Goal: Information Seeking & Learning: Learn about a topic

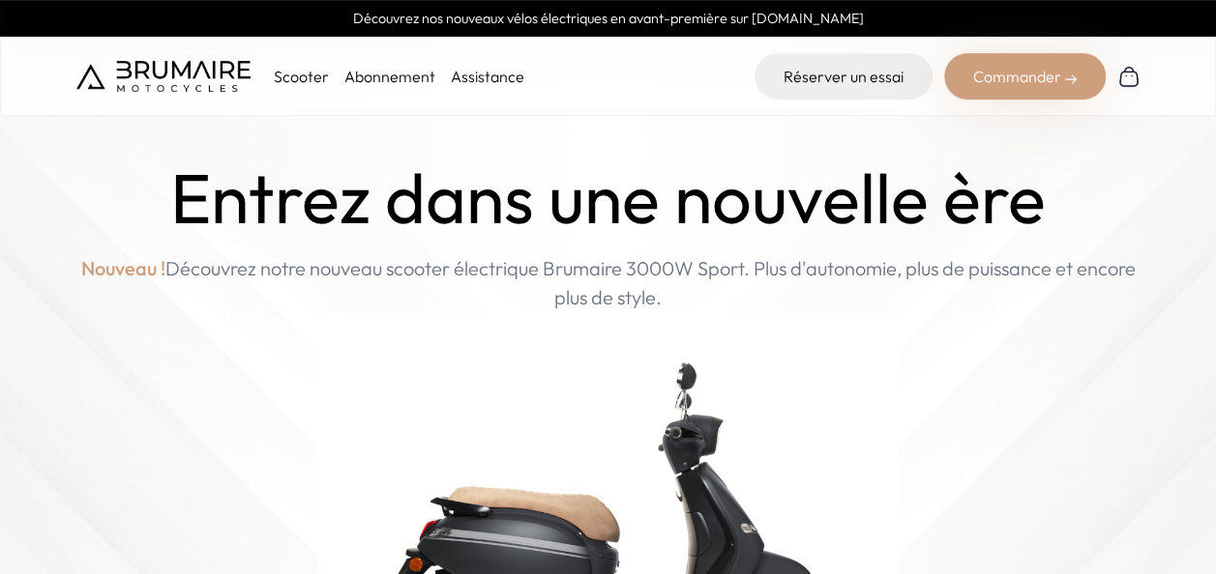
click at [450, 357] on img at bounding box center [608, 519] width 580 height 415
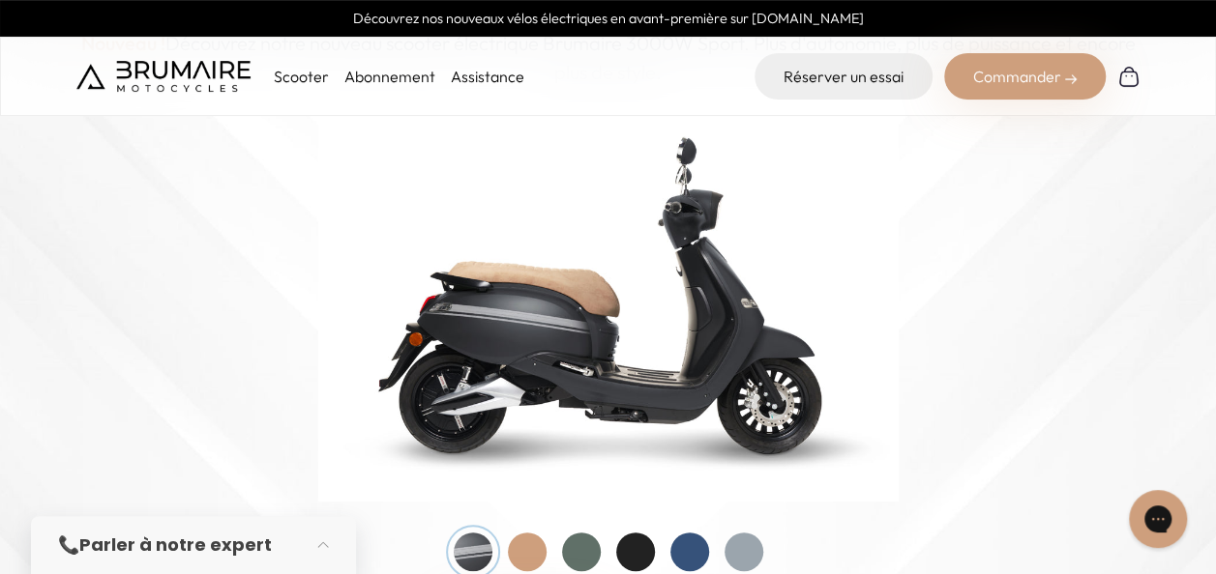
scroll to position [199, 0]
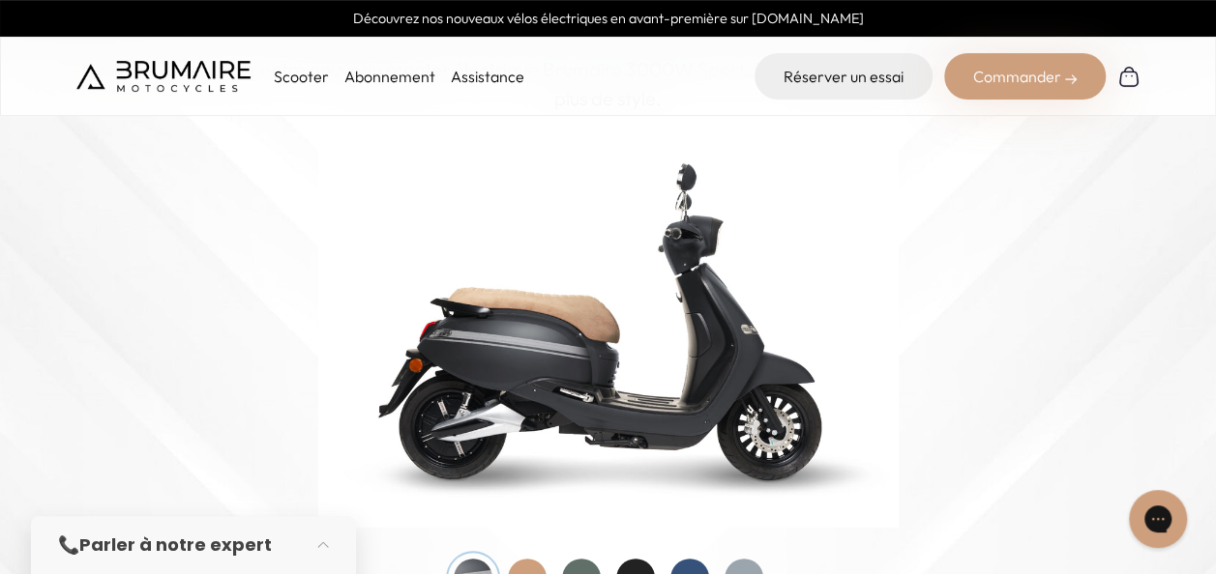
click at [304, 82] on p "Scooter" at bounding box center [301, 76] width 55 height 23
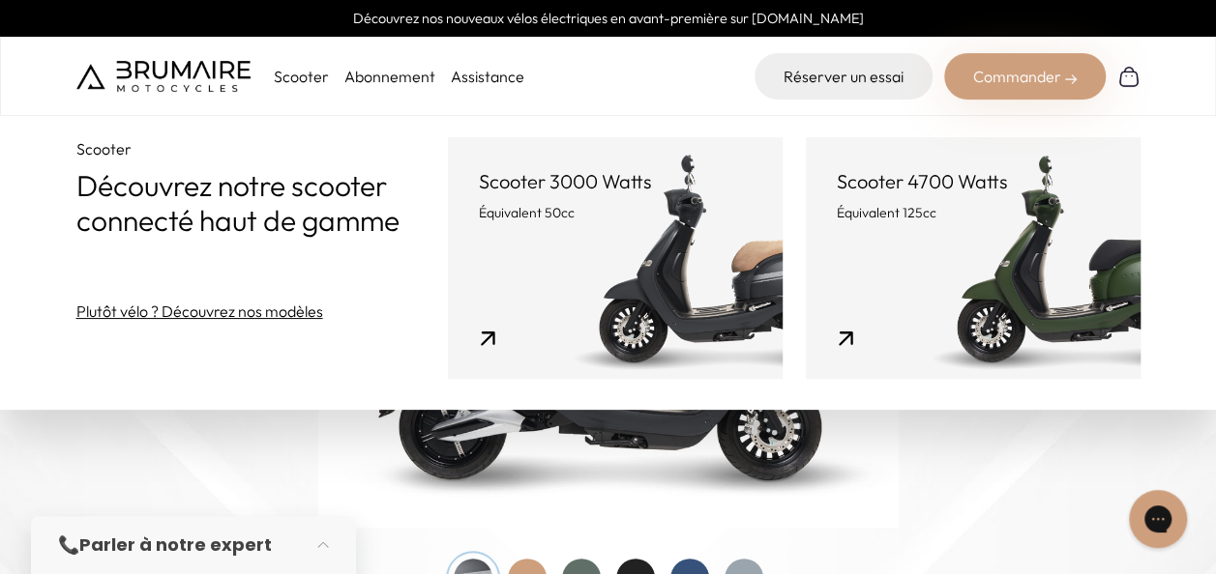
click at [558, 220] on p "Équivalent 50cc" at bounding box center [615, 212] width 273 height 19
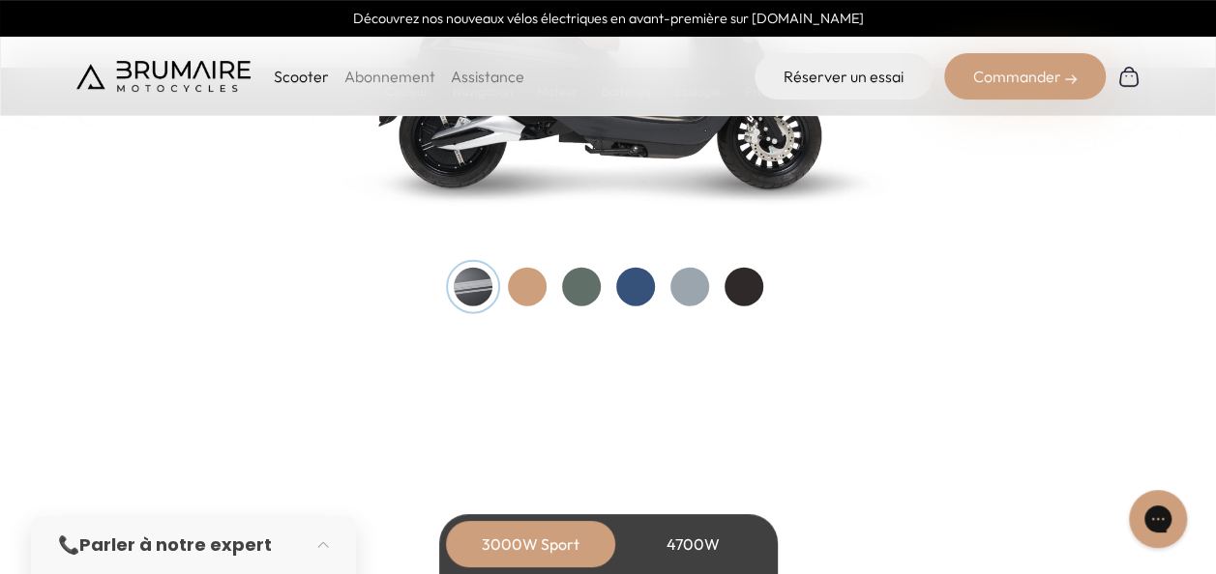
scroll to position [2045, 0]
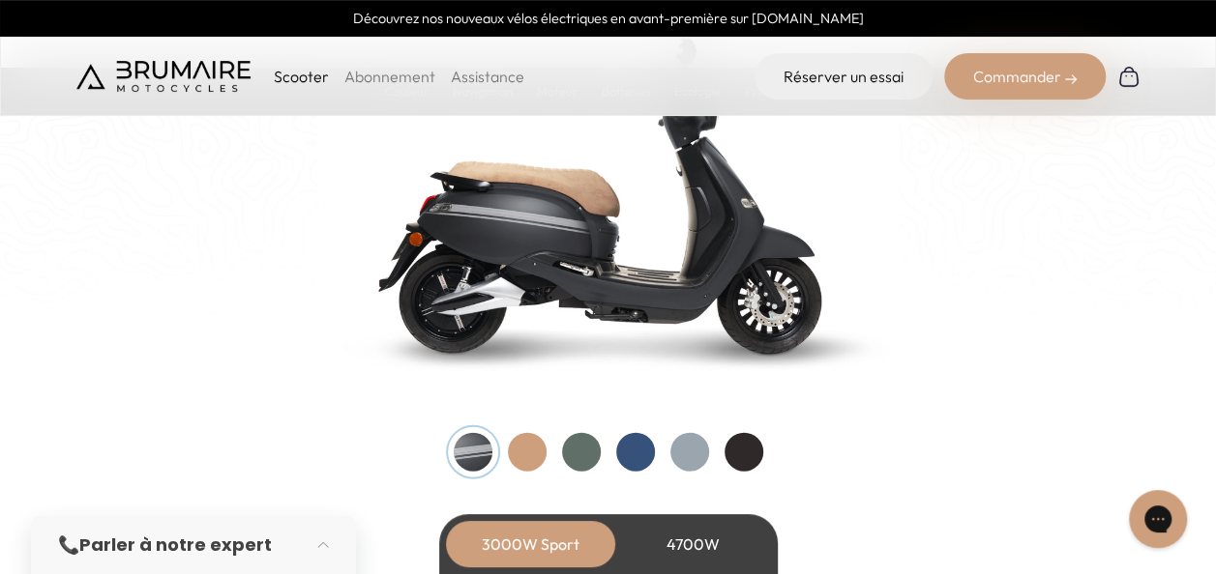
click at [649, 442] on div at bounding box center [635, 452] width 39 height 39
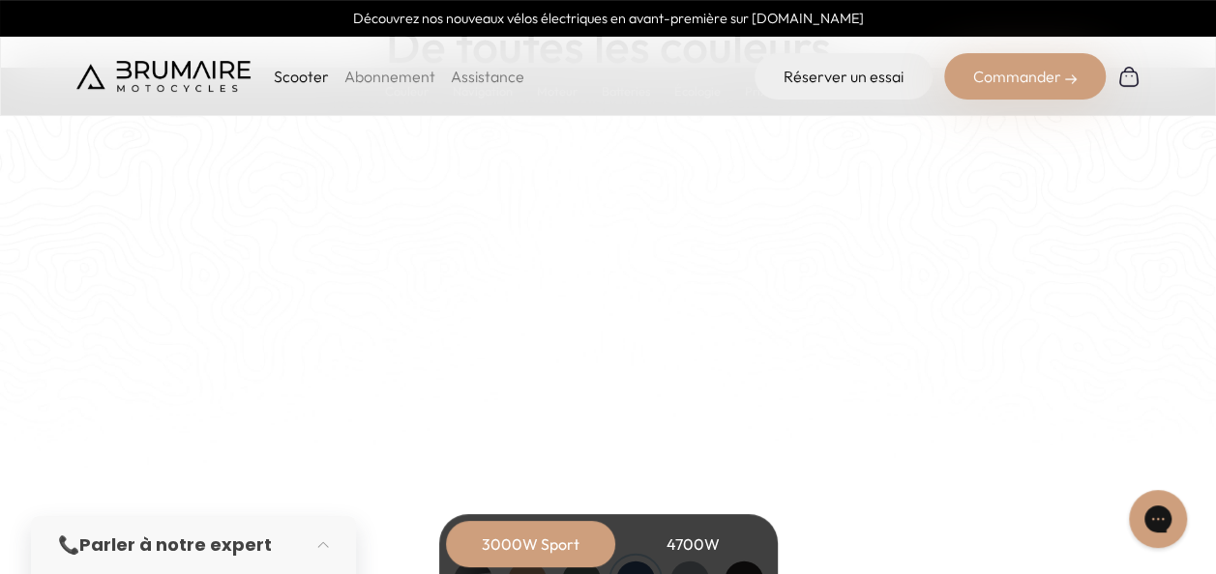
scroll to position [1911, 0]
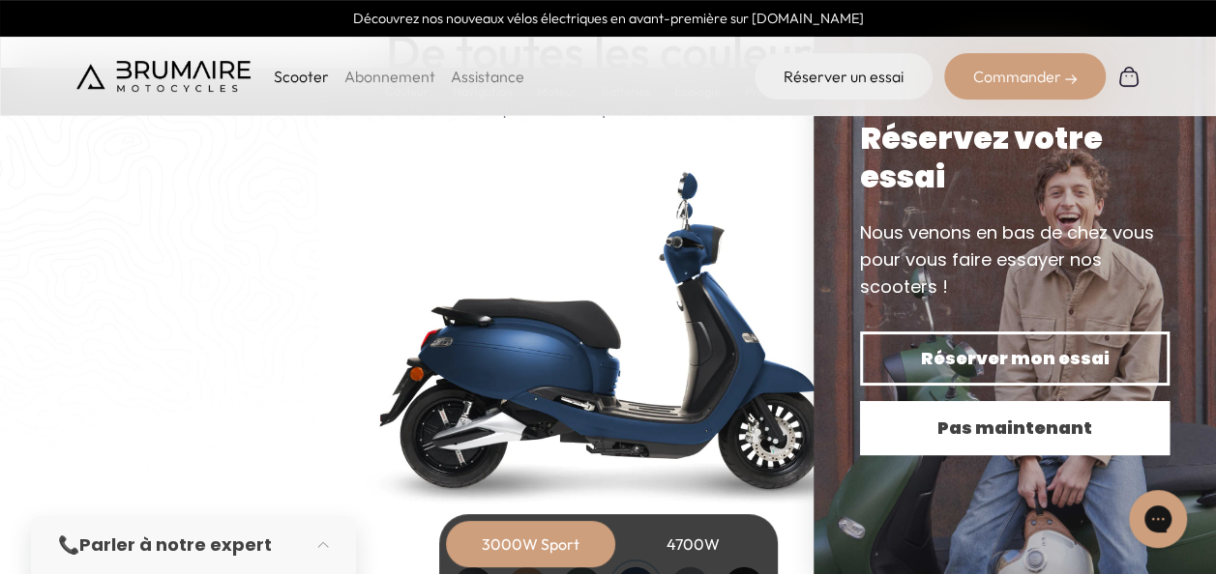
click at [960, 425] on span "Pas maintenant" at bounding box center [1015, 428] width 242 height 27
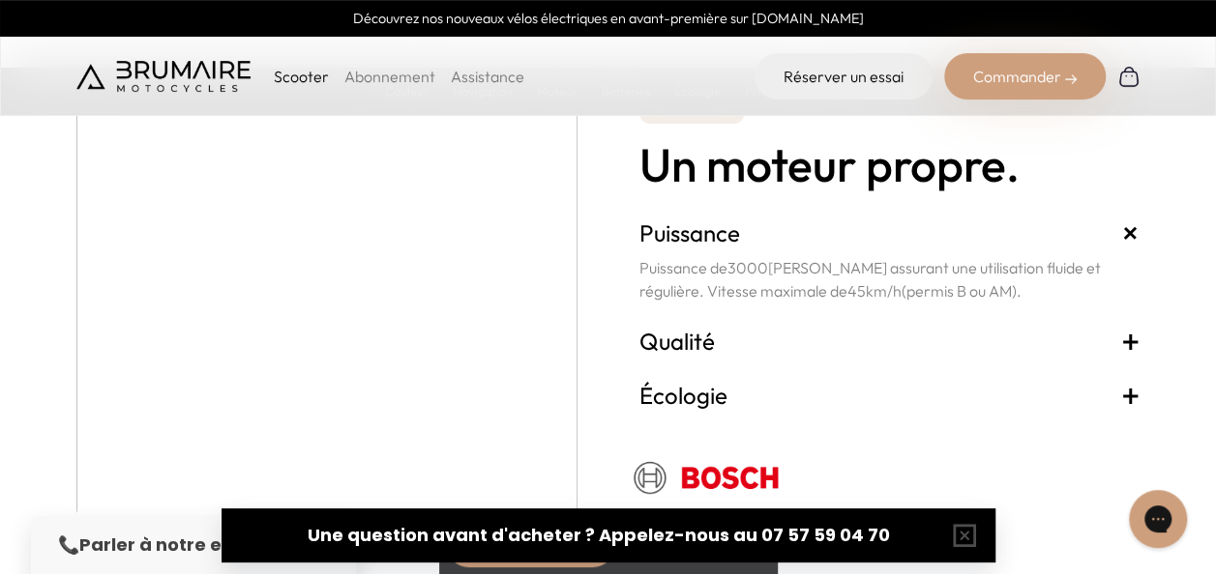
scroll to position [3406, 0]
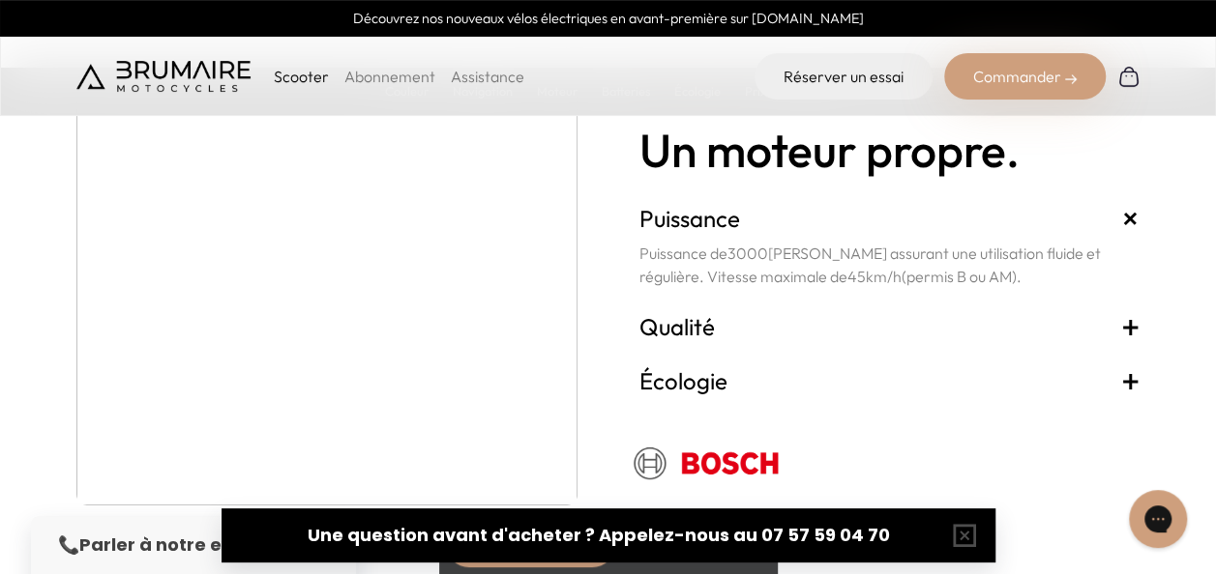
click at [1127, 322] on span "+" at bounding box center [1130, 326] width 19 height 31
